Goal: Entertainment & Leisure: Consume media (video, audio)

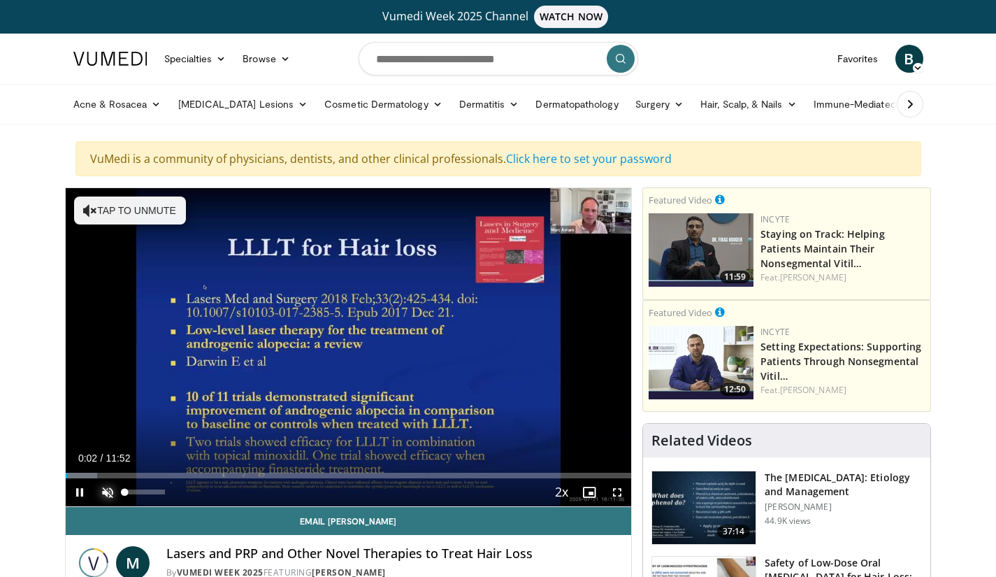
click at [103, 489] on span "Video Player" at bounding box center [108, 492] width 28 height 28
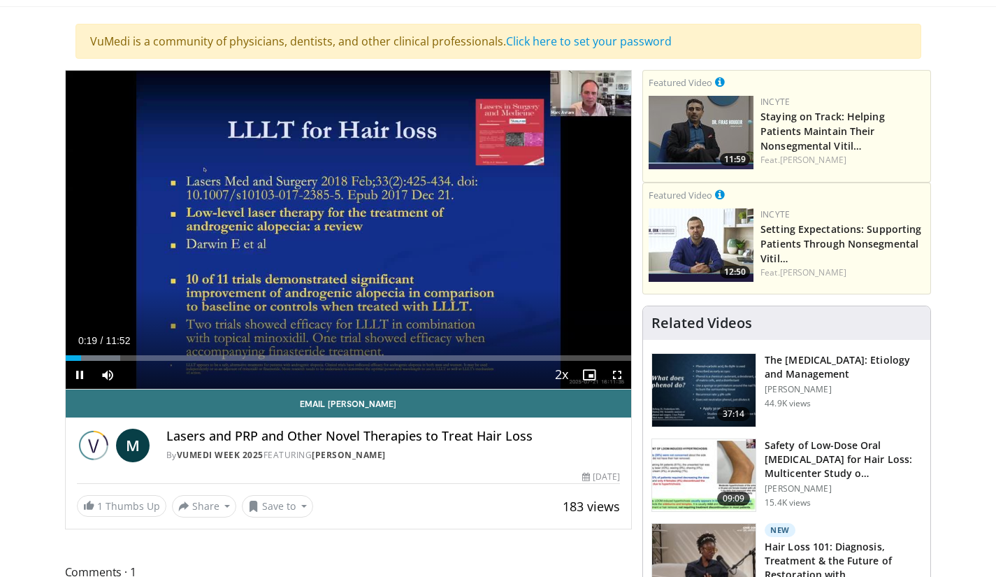
scroll to position [118, 0]
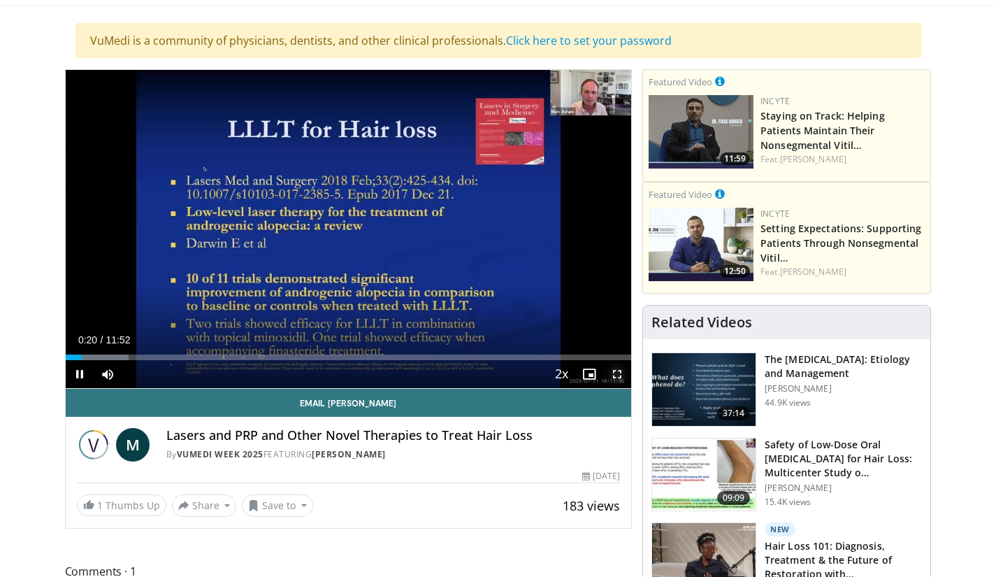
click at [621, 375] on span "Video Player" at bounding box center [617, 374] width 28 height 28
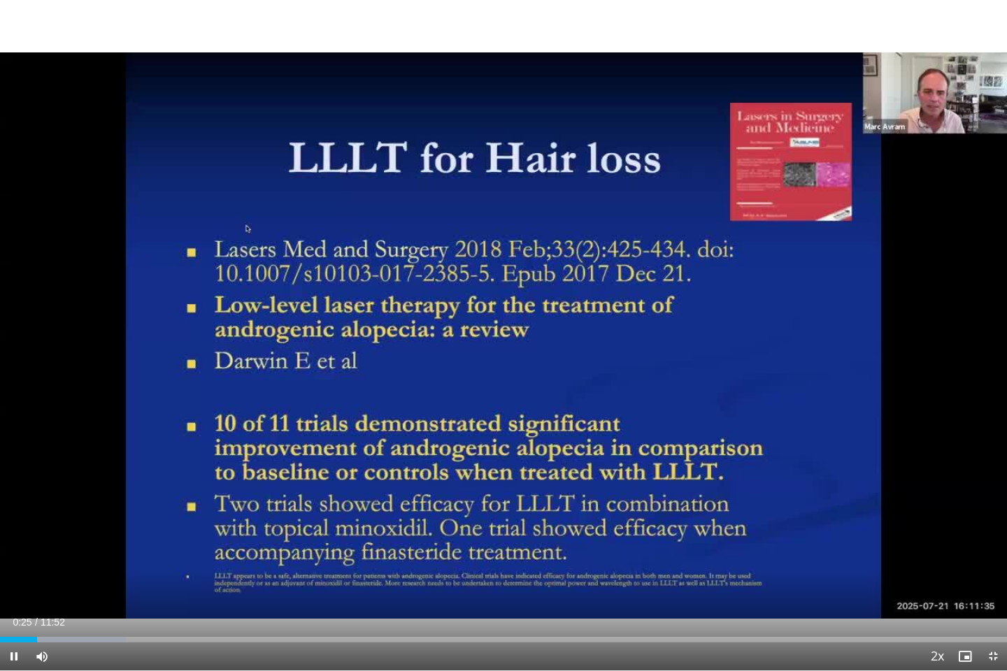
click at [969, 259] on div "10 seconds Tap to unmute" at bounding box center [503, 335] width 1007 height 670
click at [505, 343] on icon "Video Player" at bounding box center [503, 335] width 39 height 39
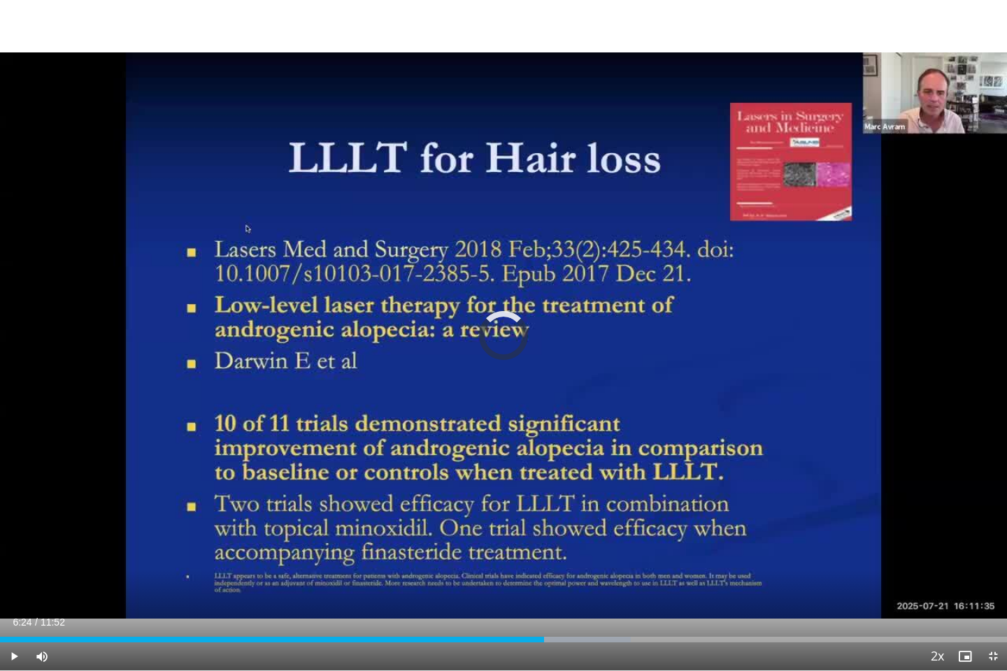
click at [572, 576] on div "Loaded : 62.62% 06:25 06:44" at bounding box center [503, 640] width 1007 height 6
click at [661, 576] on div "Loaded : 71.55% 07:27 07:47" at bounding box center [503, 640] width 1007 height 6
click at [945, 449] on div "10 seconds Tap to unmute" at bounding box center [503, 335] width 1007 height 670
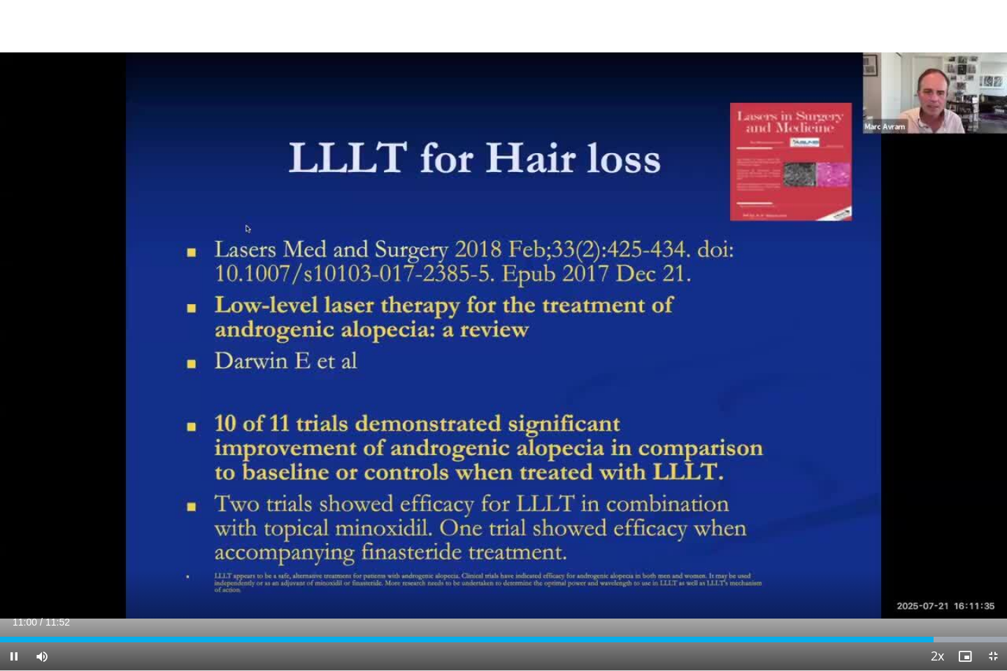
click at [902, 263] on div "10 seconds Tap to unmute" at bounding box center [503, 335] width 1007 height 670
